Goal: Task Accomplishment & Management: Manage account settings

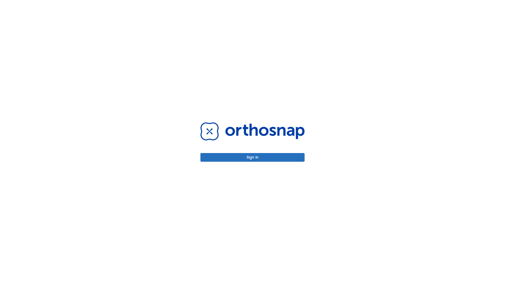
click at [253, 157] on button "Sign in" at bounding box center [252, 157] width 104 height 9
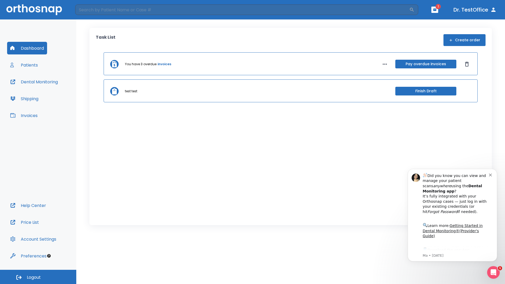
click at [38, 277] on span "Logout" at bounding box center [34, 278] width 14 height 6
